Goal: Information Seeking & Learning: Compare options

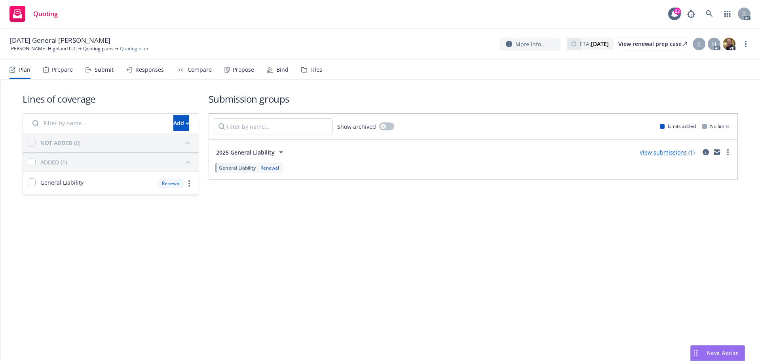
click at [148, 71] on div "Responses" at bounding box center [149, 70] width 29 height 6
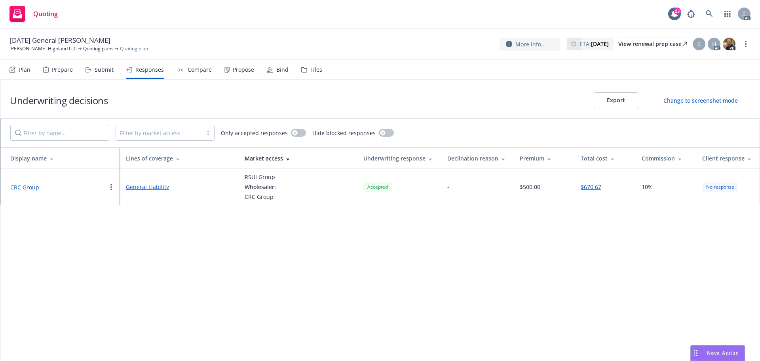
click at [30, 185] on button "CRC Group" at bounding box center [24, 187] width 29 height 8
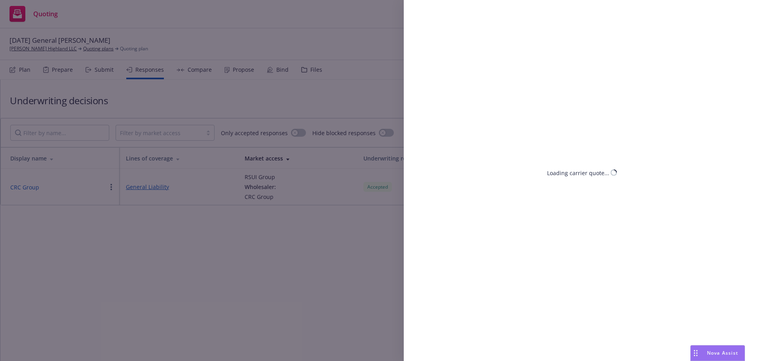
select select "CA"
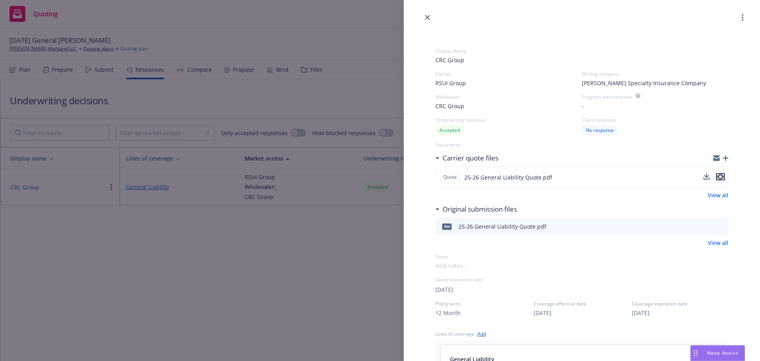
click at [717, 177] on icon "preview file" at bounding box center [720, 177] width 7 height 6
click at [322, 269] on div "Display Name CRC Group Carrier RSUI Group Writing company [PERSON_NAME] Special…" at bounding box center [380, 180] width 760 height 361
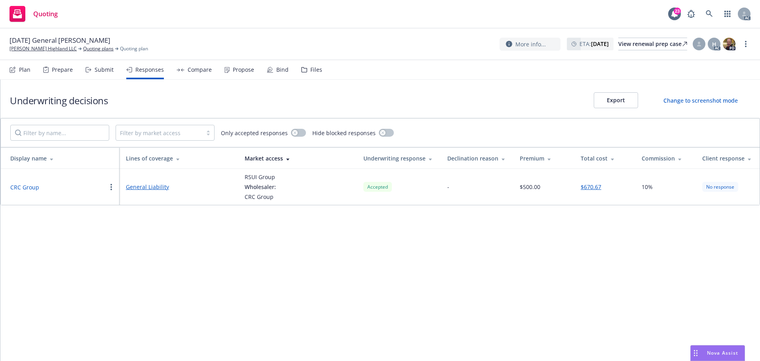
click at [231, 65] on div "Propose" at bounding box center [240, 69] width 30 height 19
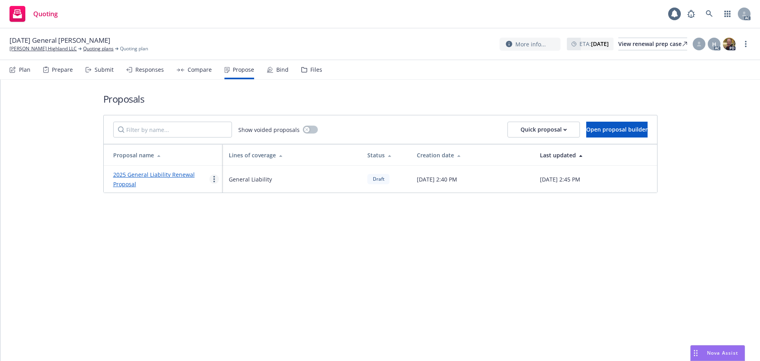
click at [215, 180] on icon "more" at bounding box center [214, 179] width 2 height 6
click at [236, 260] on span "See client view" at bounding box center [239, 262] width 58 height 8
click at [158, 76] on div "Responses" at bounding box center [145, 69] width 38 height 19
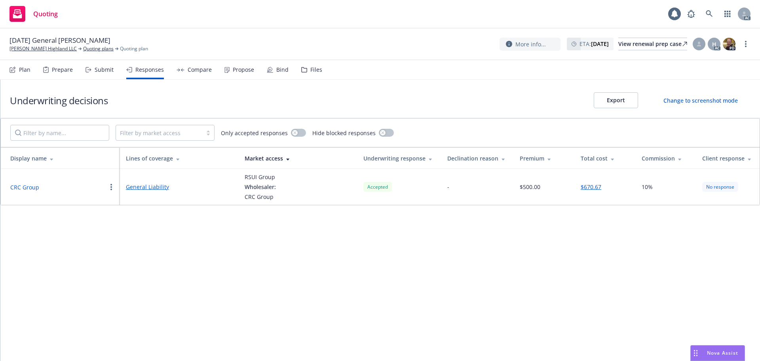
click at [21, 185] on button "CRC Group" at bounding box center [24, 187] width 29 height 8
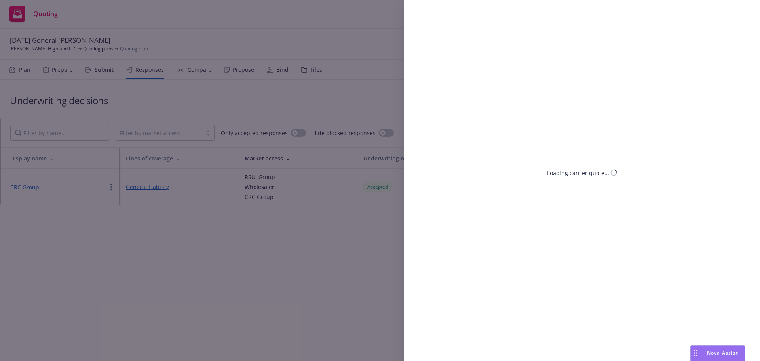
select select "CA"
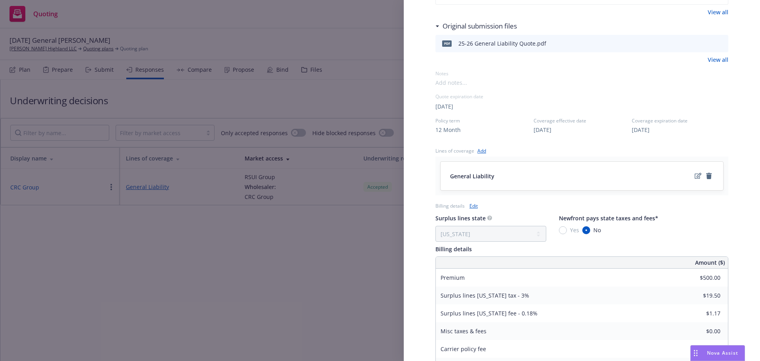
scroll to position [289, 0]
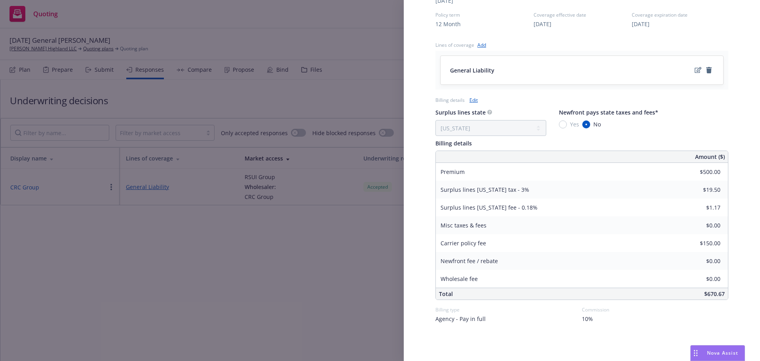
drag, startPoint x: 322, startPoint y: 287, endPoint x: 342, endPoint y: 275, distance: 23.4
click at [321, 287] on div "Display Name CRC Group Carrier RSUI Group Writing company [PERSON_NAME] Special…" at bounding box center [380, 180] width 760 height 361
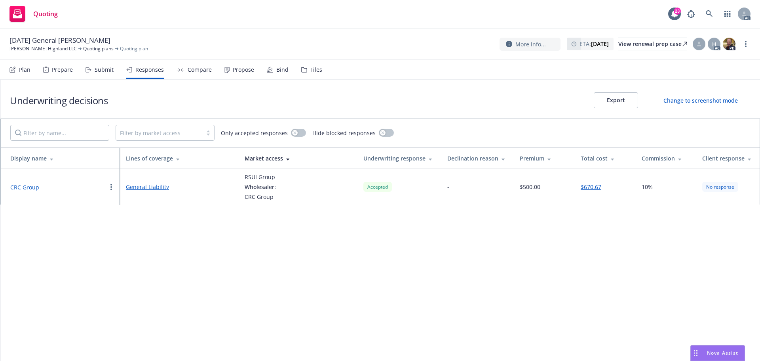
click at [29, 187] on button "CRC Group" at bounding box center [24, 187] width 29 height 8
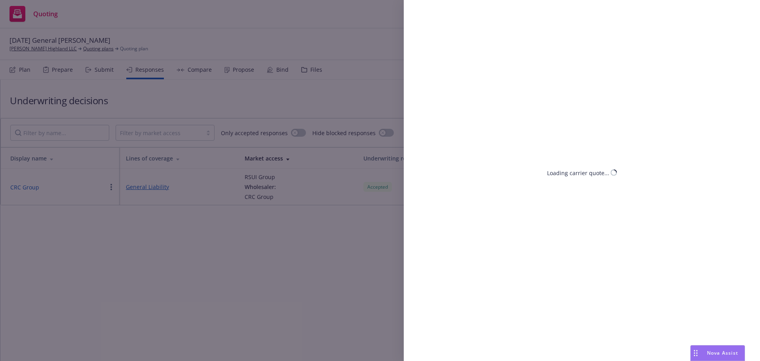
select select "CA"
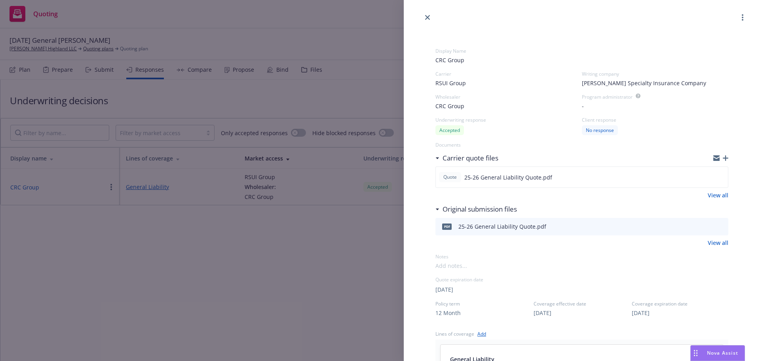
click at [297, 296] on div "Display Name CRC Group Carrier RSUI Group Writing company [PERSON_NAME] Special…" at bounding box center [380, 180] width 760 height 361
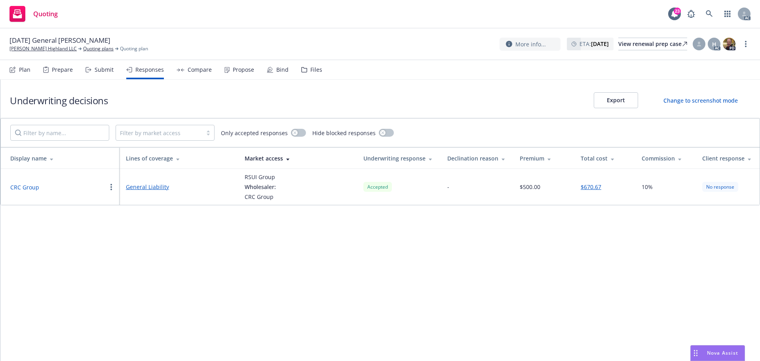
click at [27, 188] on button "CRC Group" at bounding box center [24, 187] width 29 height 8
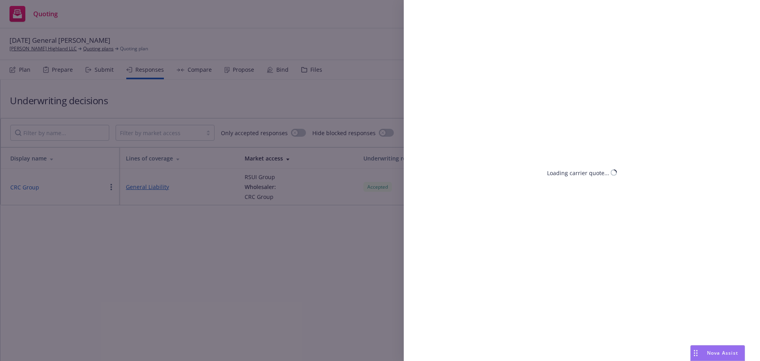
select select "CA"
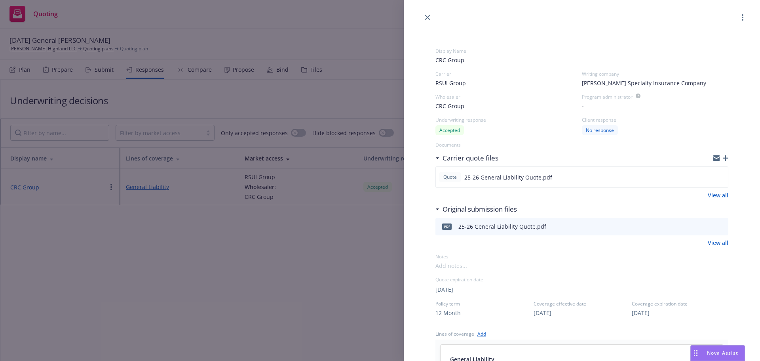
click at [283, 303] on div "Display Name CRC Group Carrier RSUI Group Writing company [PERSON_NAME] Special…" at bounding box center [380, 180] width 760 height 361
